Goal: Check status: Check status

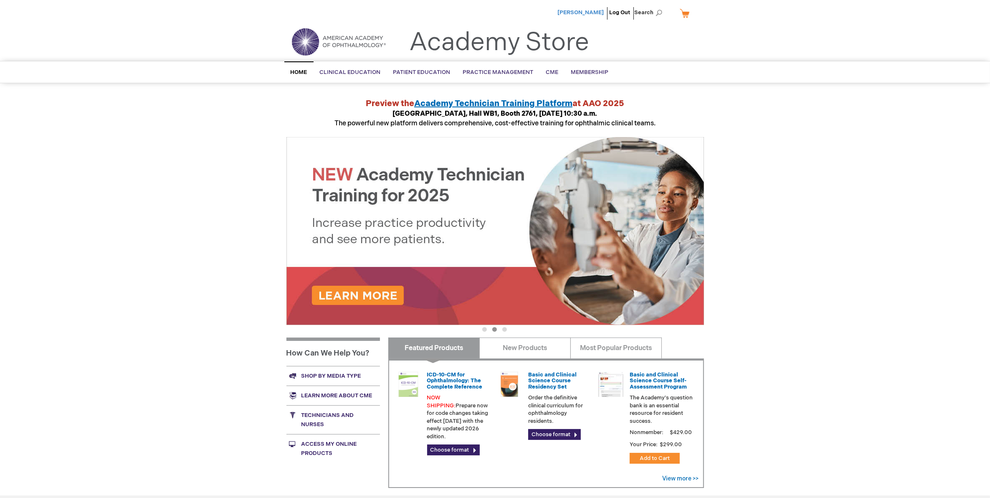
click at [579, 11] on span "Ronald Frenkel" at bounding box center [581, 12] width 46 height 7
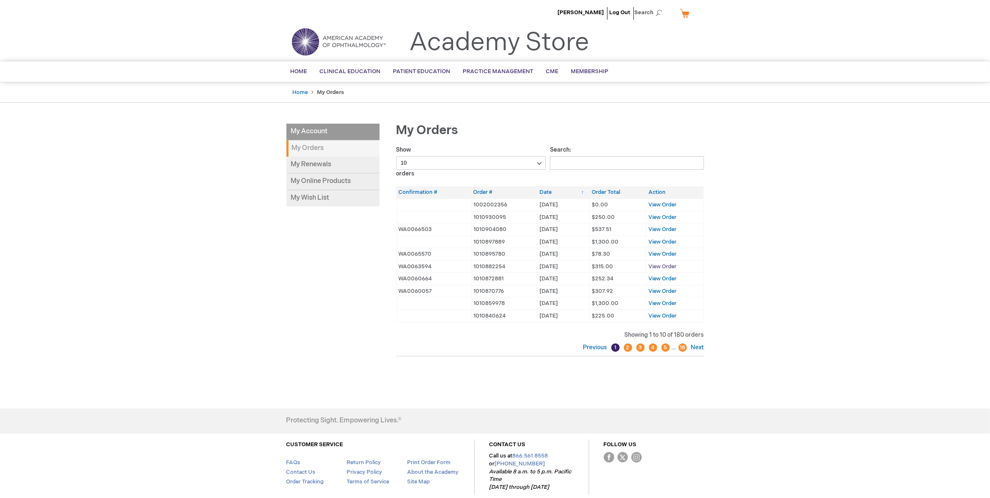
click at [656, 268] on span "View Order" at bounding box center [662, 266] width 28 height 7
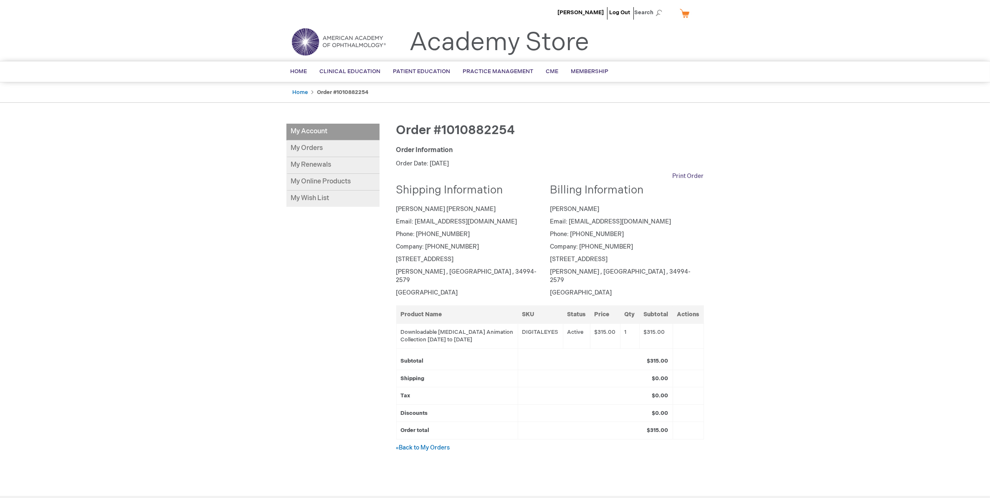
click at [690, 174] on link "Print Order" at bounding box center [687, 176] width 31 height 8
